Goal: Check status: Check status

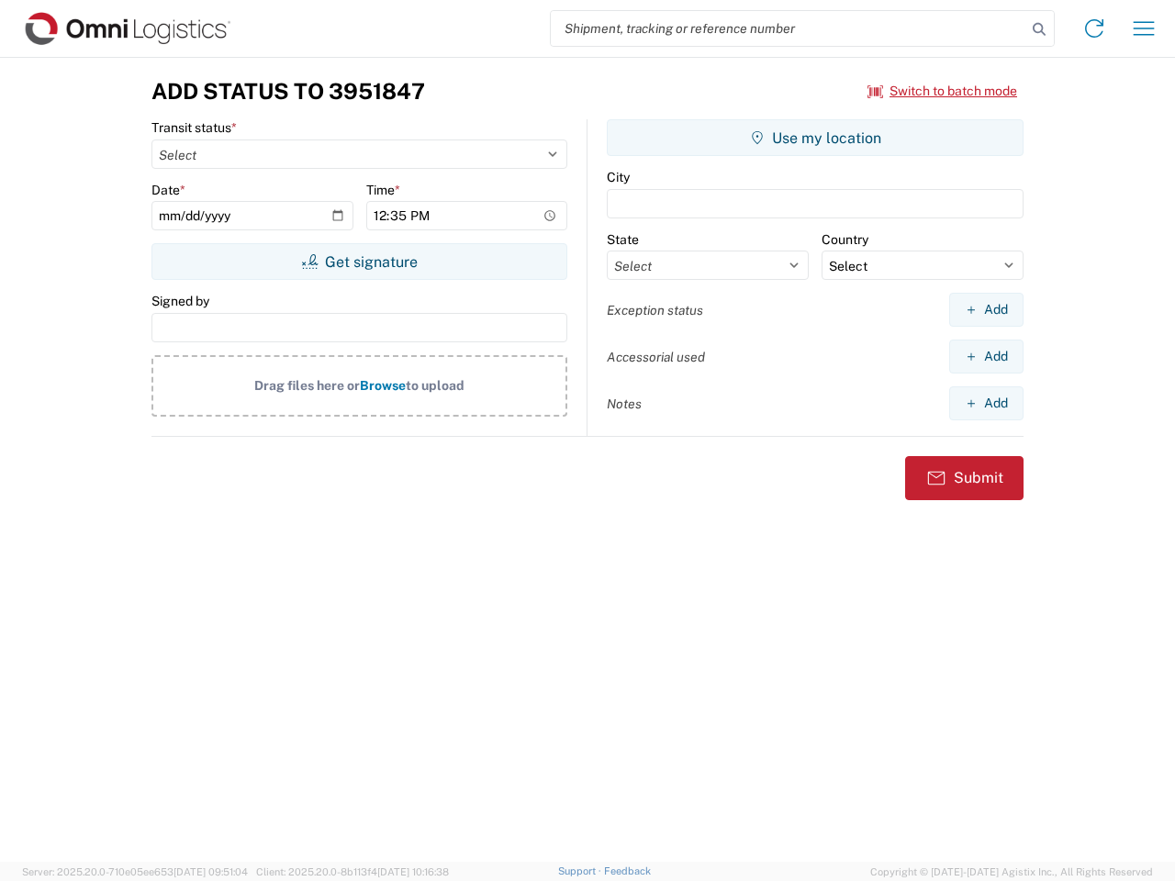
click at [788, 28] on input "search" at bounding box center [788, 28] width 475 height 35
click at [1039, 29] on icon at bounding box center [1039, 30] width 26 height 26
click at [1094, 28] on icon at bounding box center [1093, 28] width 29 height 29
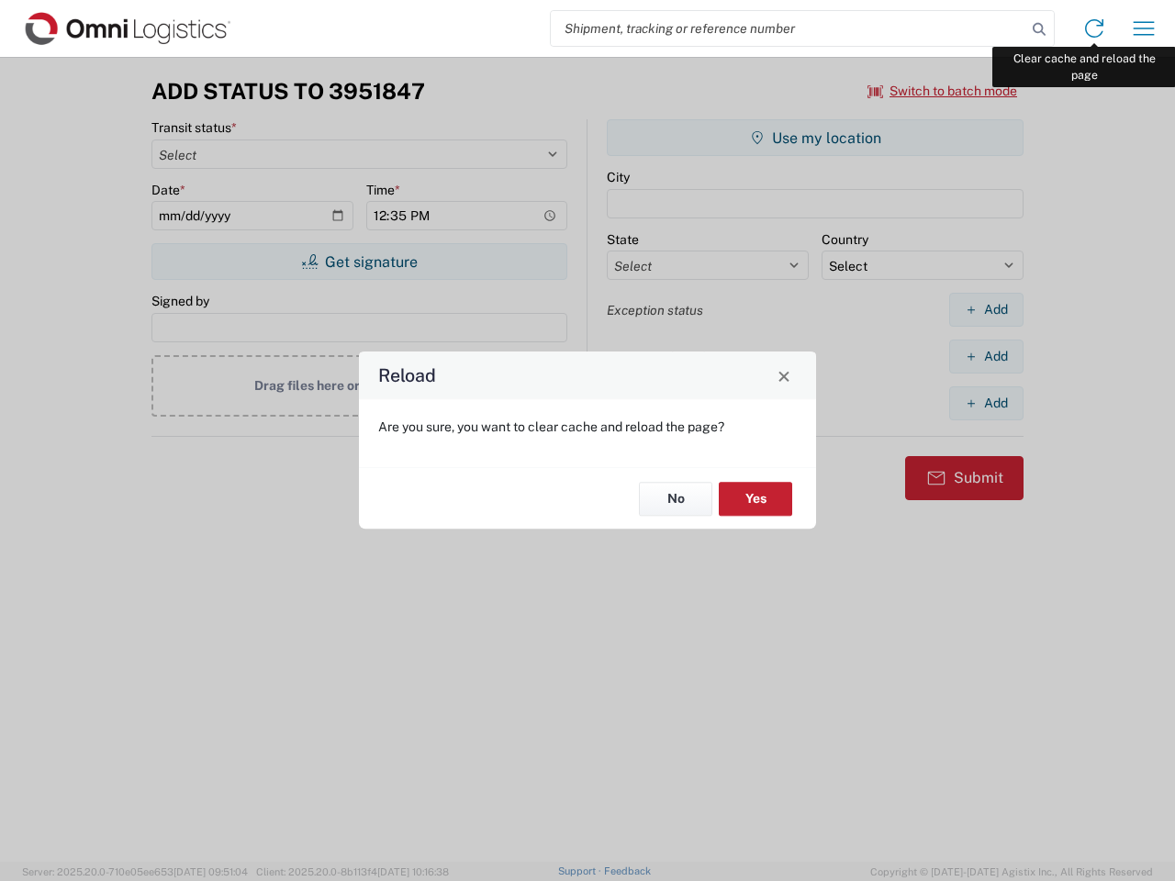
click at [1143, 28] on div "Reload Are you sure, you want to clear cache and reload the page? No Yes" at bounding box center [587, 440] width 1175 height 881
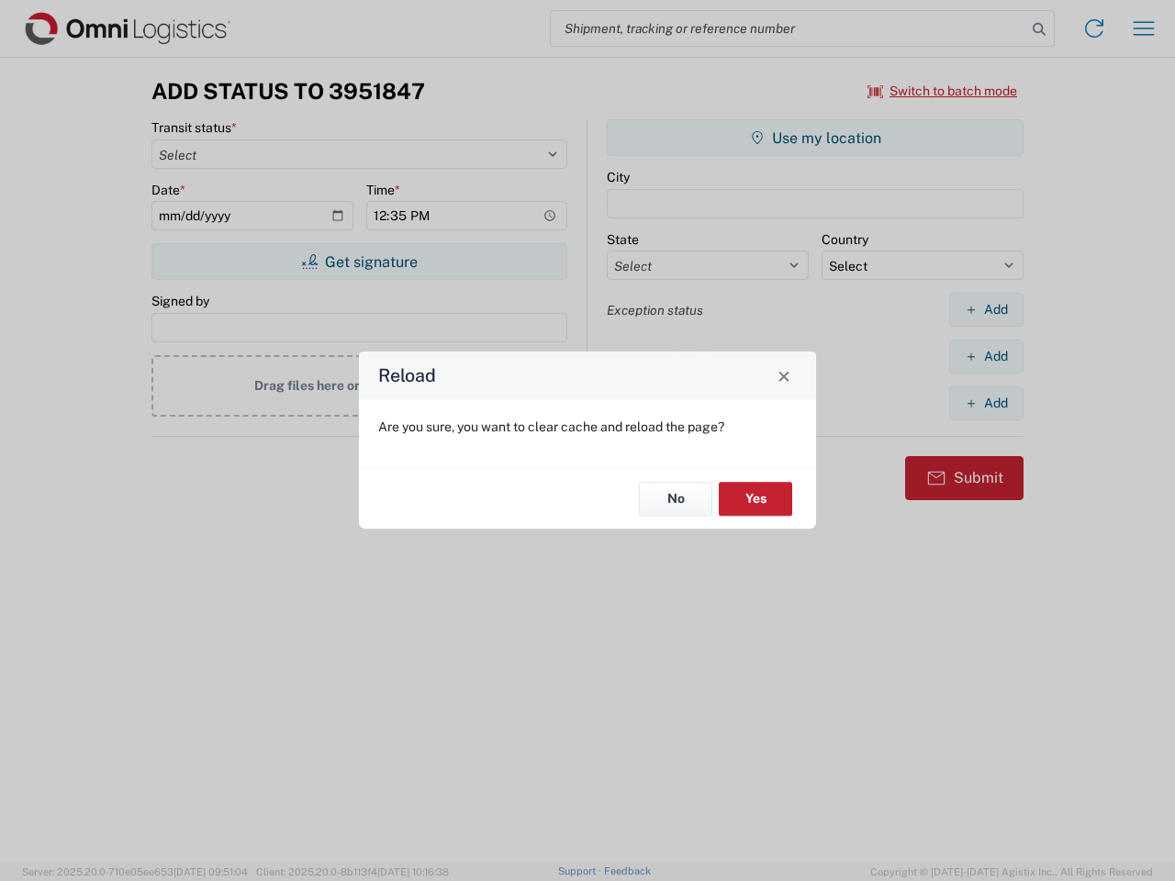
click at [942, 91] on div "Reload Are you sure, you want to clear cache and reload the page? No Yes" at bounding box center [587, 440] width 1175 height 881
click at [359, 262] on div "Reload Are you sure, you want to clear cache and reload the page? No Yes" at bounding box center [587, 440] width 1175 height 881
click at [815, 138] on div "Reload Are you sure, you want to clear cache and reload the page? No Yes" at bounding box center [587, 440] width 1175 height 881
click at [986, 309] on div "Reload Are you sure, you want to clear cache and reload the page? No Yes" at bounding box center [587, 440] width 1175 height 881
click at [986, 356] on div "Reload Are you sure, you want to clear cache and reload the page? No Yes" at bounding box center [587, 440] width 1175 height 881
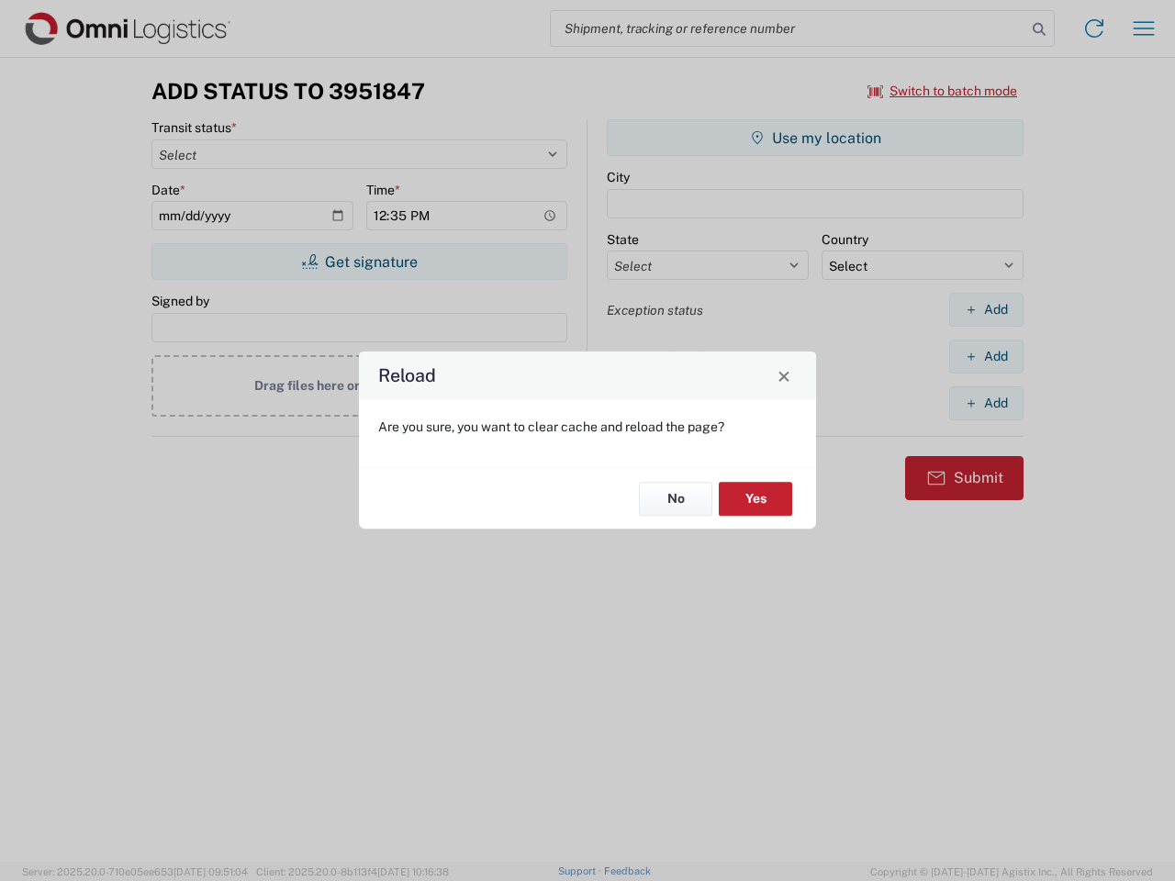
click at [986, 403] on div "Reload Are you sure, you want to clear cache and reload the page? No Yes" at bounding box center [587, 440] width 1175 height 881
